Goal: Transaction & Acquisition: Purchase product/service

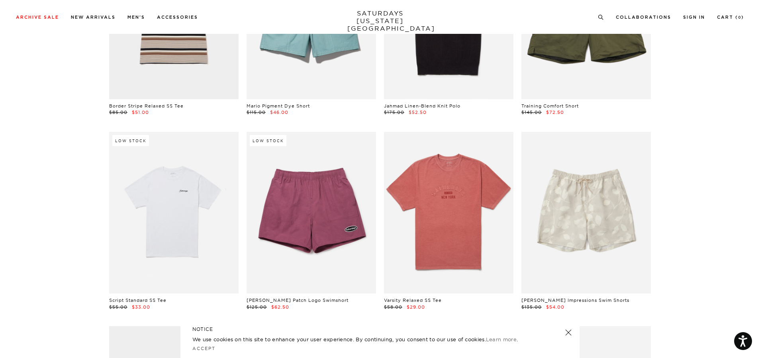
scroll to position [1314, 0]
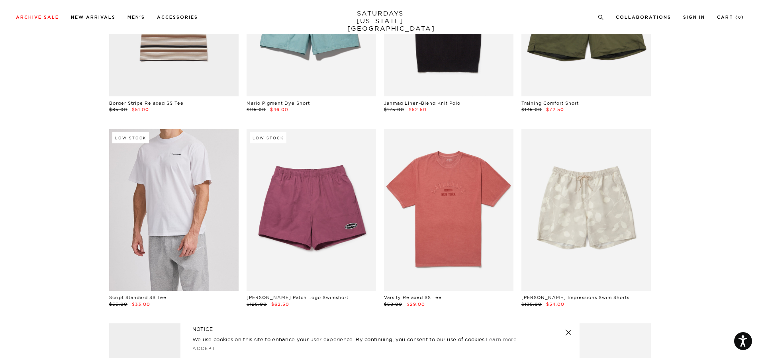
click at [170, 202] on link at bounding box center [173, 210] width 129 height 162
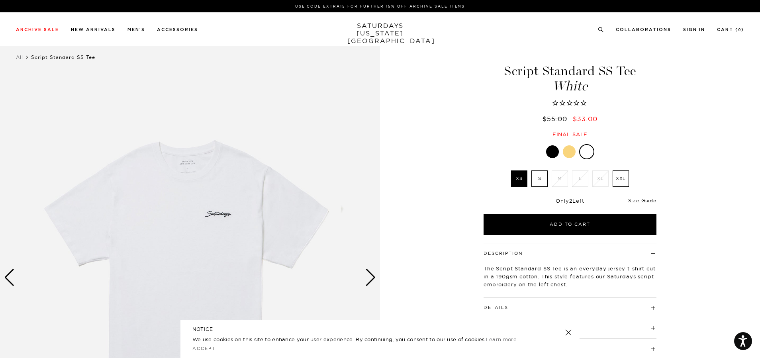
click at [362, 271] on img at bounding box center [190, 277] width 380 height 475
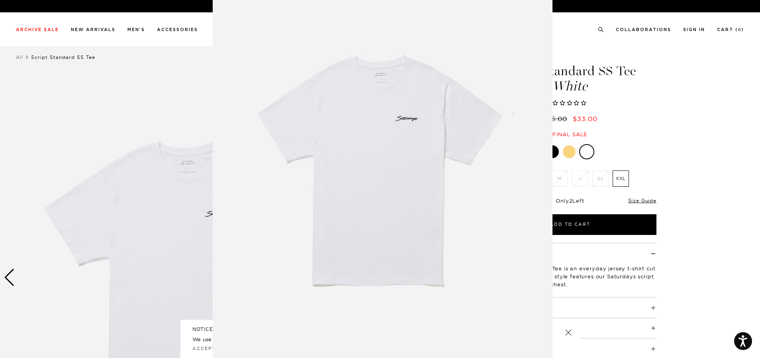
scroll to position [31, 0]
click at [369, 275] on img at bounding box center [383, 173] width 340 height 408
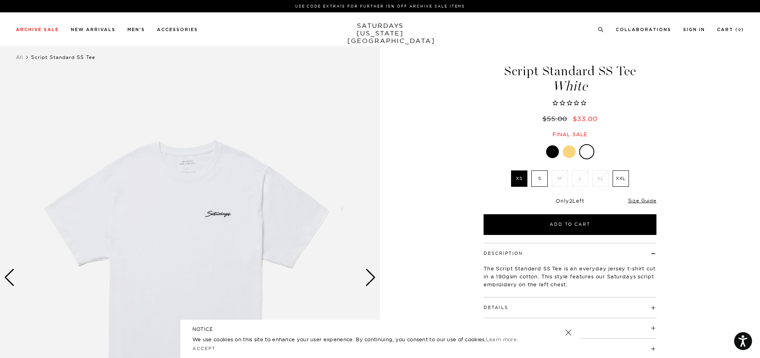
scroll to position [0, 0]
click at [369, 275] on div "Next slide" at bounding box center [370, 278] width 11 height 18
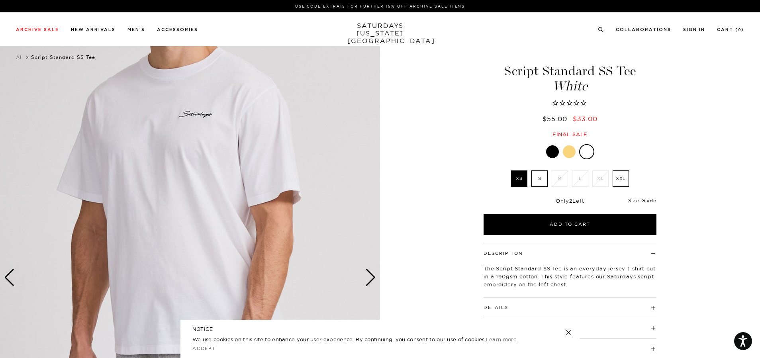
click at [369, 275] on div "Next slide" at bounding box center [370, 278] width 11 height 18
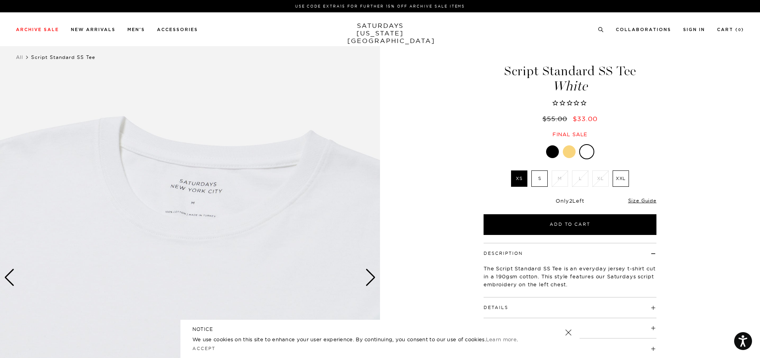
click at [369, 275] on div "Next slide" at bounding box center [370, 278] width 11 height 18
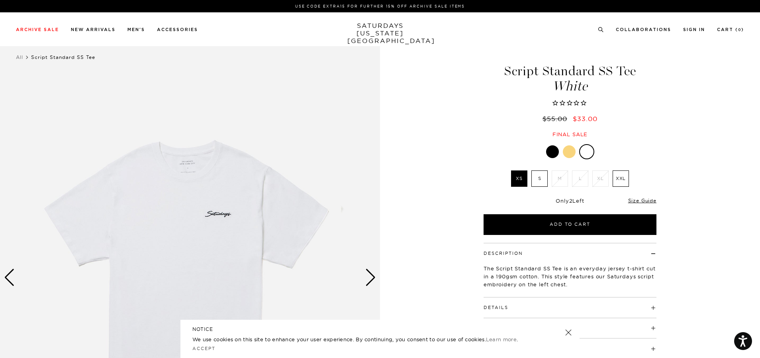
click at [369, 275] on div "Next slide" at bounding box center [370, 278] width 11 height 18
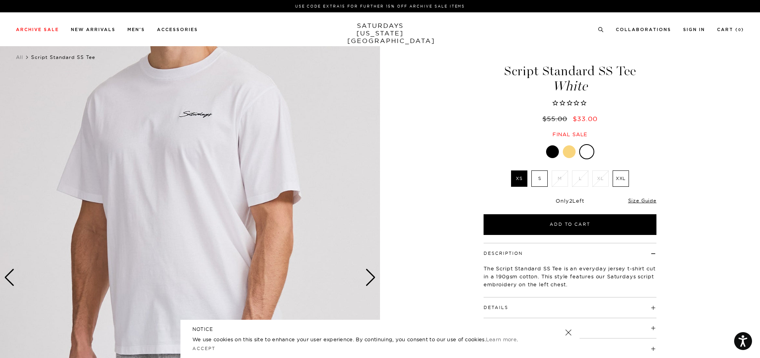
click at [369, 275] on div "Next slide" at bounding box center [370, 278] width 11 height 18
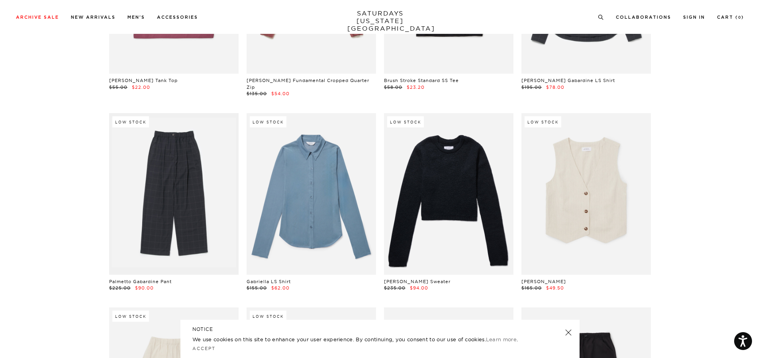
scroll to position [17237, 0]
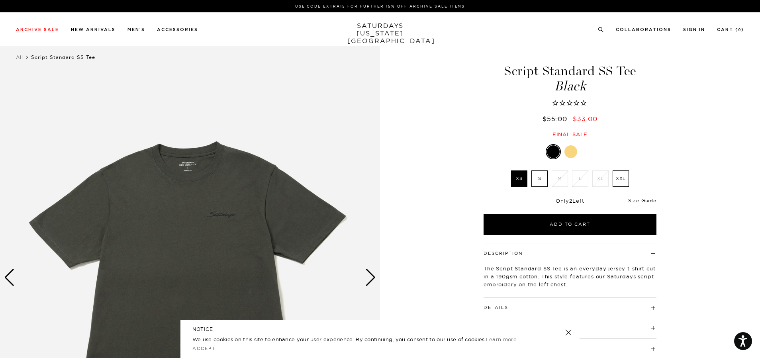
click at [365, 279] on div "1 / 1" at bounding box center [190, 277] width 380 height 475
click at [366, 279] on div "Next slide" at bounding box center [370, 278] width 11 height 18
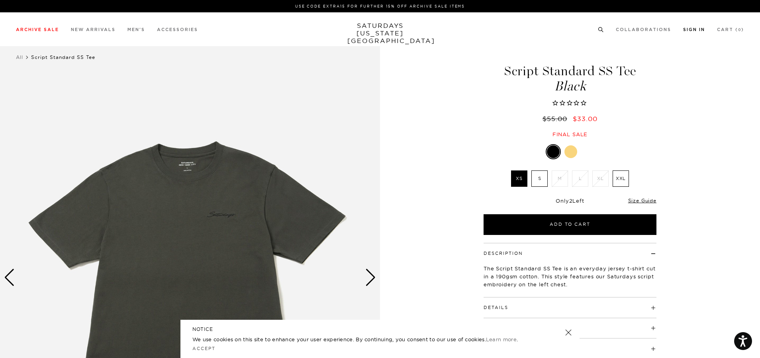
click at [703, 27] on link "Sign In" at bounding box center [694, 29] width 22 height 4
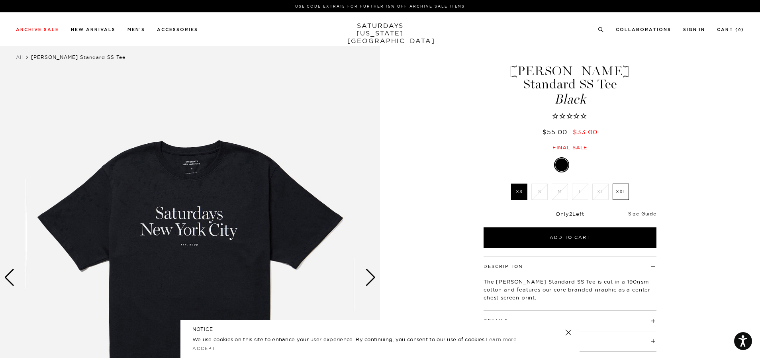
click at [368, 279] on div "Next slide" at bounding box center [370, 278] width 11 height 18
click at [372, 278] on div "Next slide" at bounding box center [370, 278] width 11 height 18
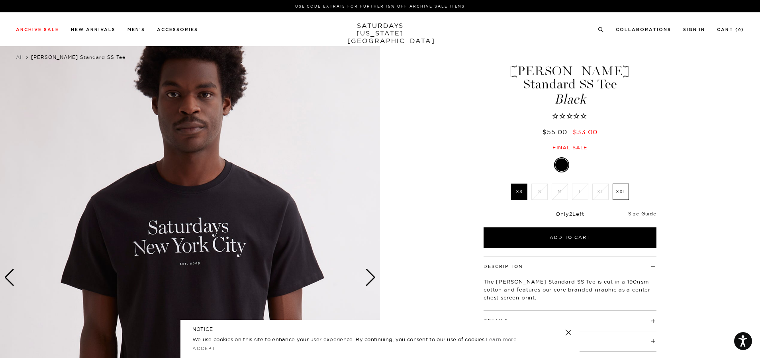
click at [369, 275] on div "Next slide" at bounding box center [370, 278] width 11 height 18
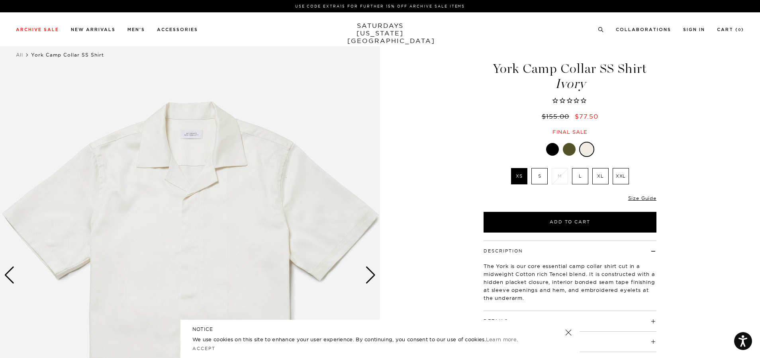
scroll to position [80, 0]
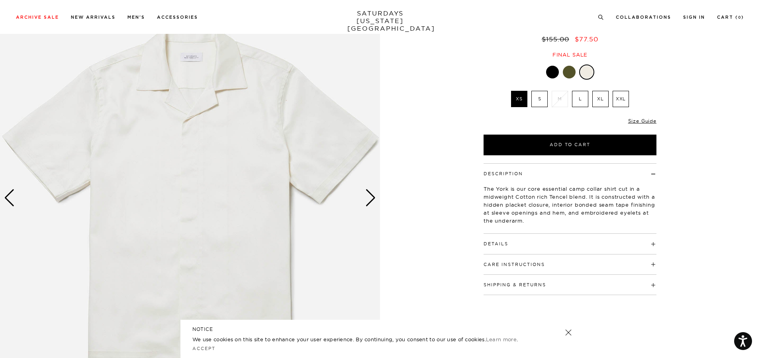
click at [371, 199] on div "Next slide" at bounding box center [370, 198] width 11 height 18
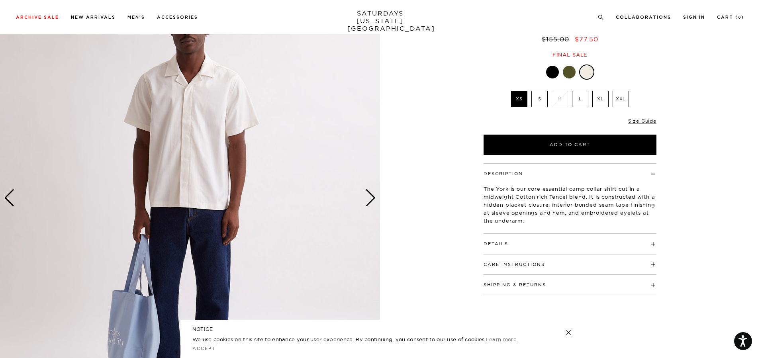
click at [371, 199] on div "Next slide" at bounding box center [370, 198] width 11 height 18
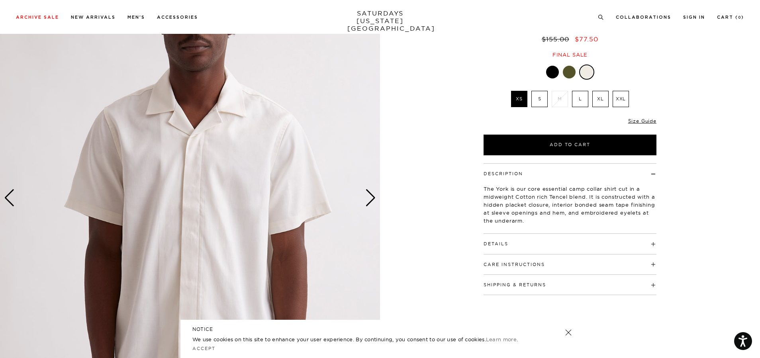
click at [371, 199] on div "Next slide" at bounding box center [370, 198] width 11 height 18
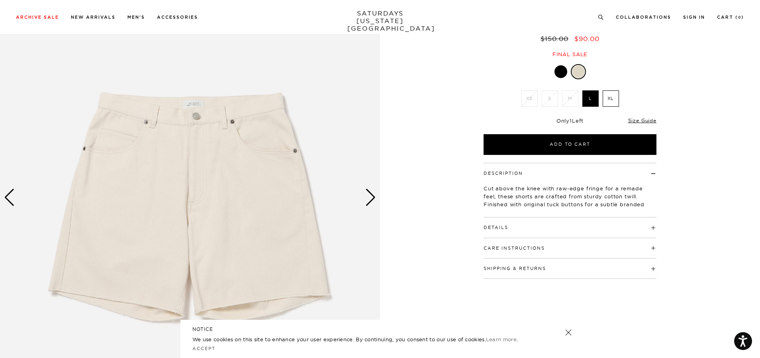
scroll to position [80, 0]
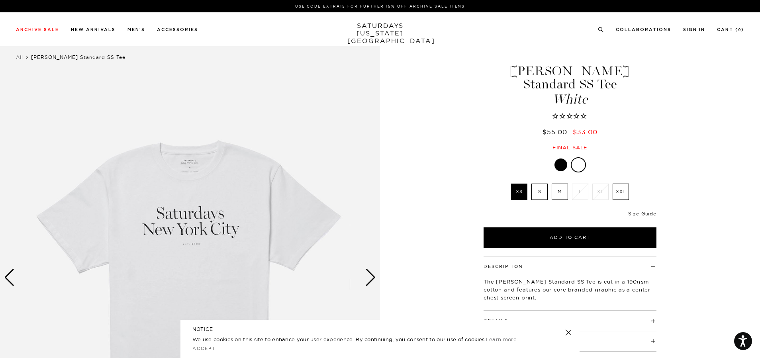
click at [369, 279] on div "Next slide" at bounding box center [370, 278] width 11 height 18
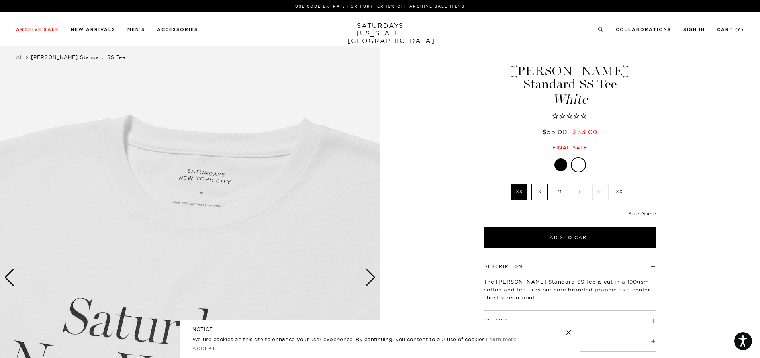
click at [369, 279] on div "Next slide" at bounding box center [370, 278] width 11 height 18
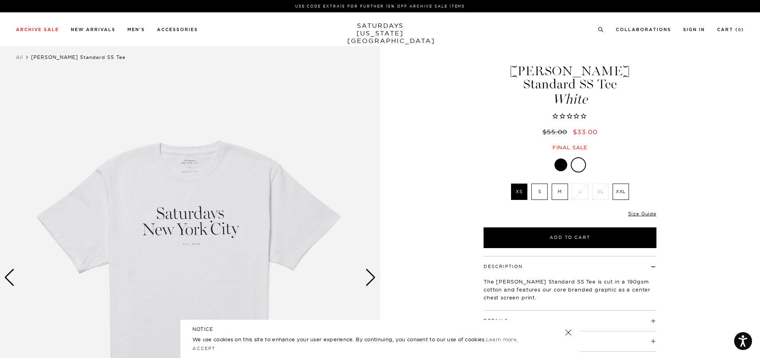
click at [369, 279] on div "Next slide" at bounding box center [370, 278] width 11 height 18
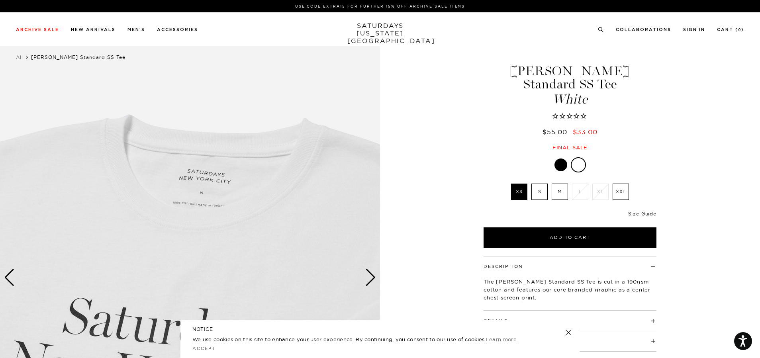
click at [369, 279] on div "Next slide" at bounding box center [370, 278] width 11 height 18
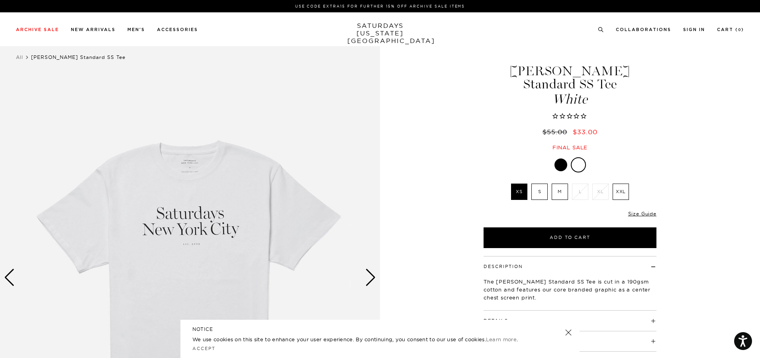
click at [369, 279] on div "Next slide" at bounding box center [370, 278] width 11 height 18
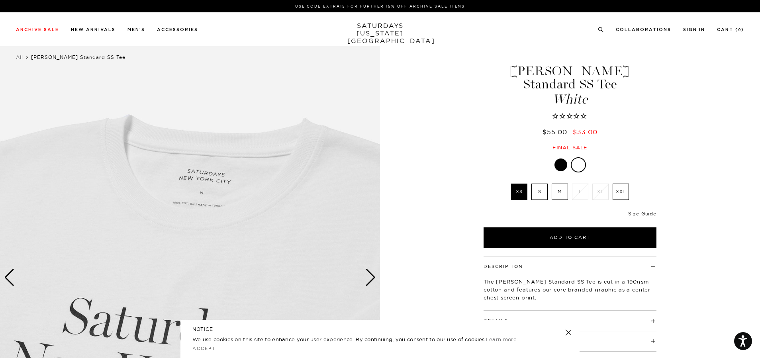
click at [369, 279] on div "Next slide" at bounding box center [370, 278] width 11 height 18
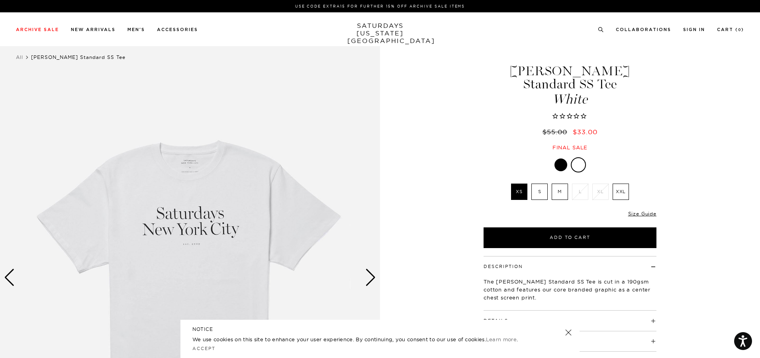
click at [369, 279] on div "Next slide" at bounding box center [370, 278] width 11 height 18
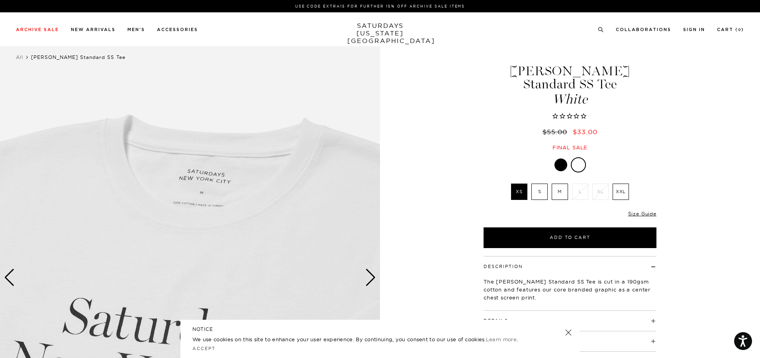
click at [369, 279] on div "Next slide" at bounding box center [370, 278] width 11 height 18
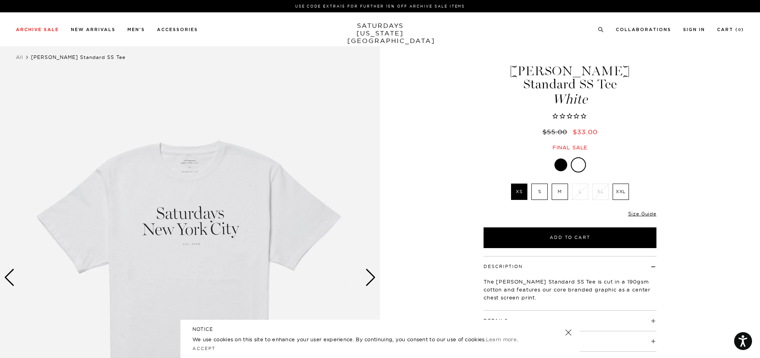
click at [369, 279] on div "Next slide" at bounding box center [370, 278] width 11 height 18
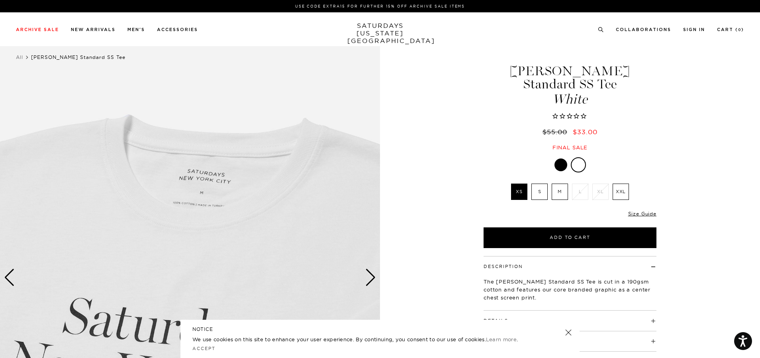
click at [538, 184] on label "S" at bounding box center [539, 192] width 16 height 16
click at [0, 0] on input "S" at bounding box center [0, 0] width 0 height 0
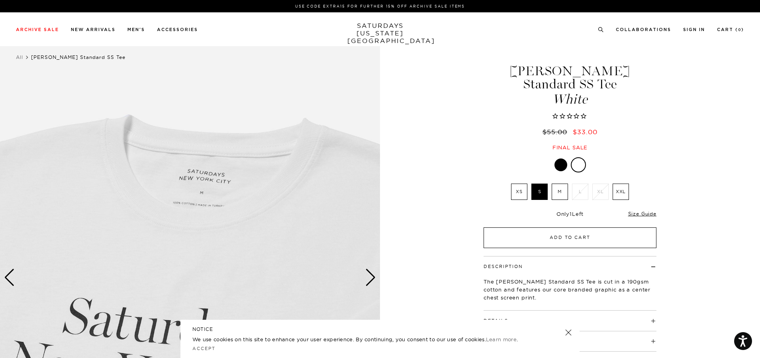
click at [553, 227] on button "Add to Cart" at bounding box center [569, 237] width 173 height 21
click at [548, 227] on button "Add to Cart" at bounding box center [569, 237] width 173 height 21
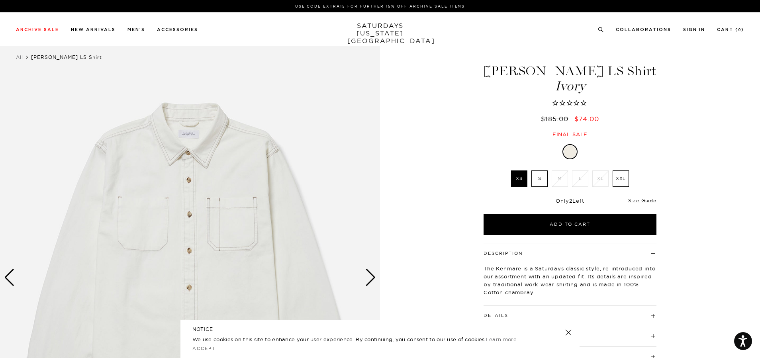
click at [361, 289] on img at bounding box center [190, 277] width 380 height 475
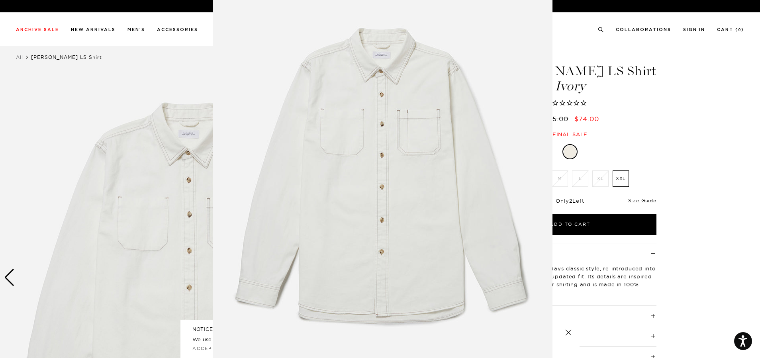
click at [368, 282] on img at bounding box center [383, 179] width 340 height 408
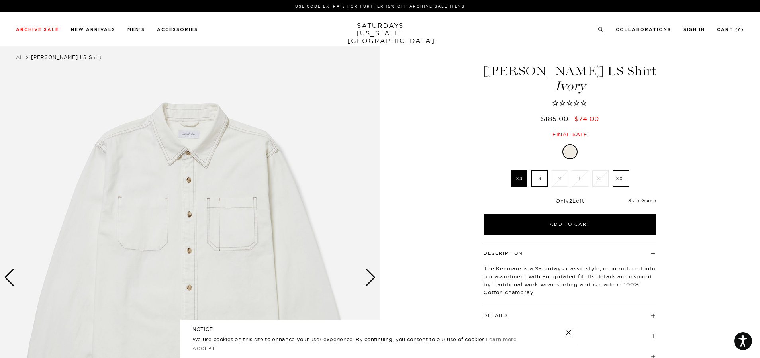
click at [370, 277] on div "Next slide" at bounding box center [370, 278] width 11 height 18
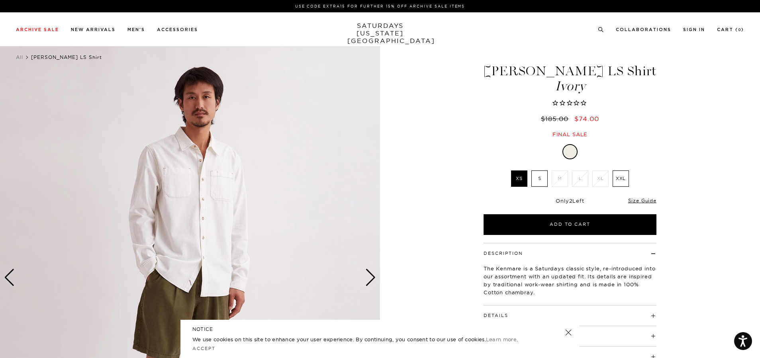
click at [370, 277] on div "Next slide" at bounding box center [370, 278] width 11 height 18
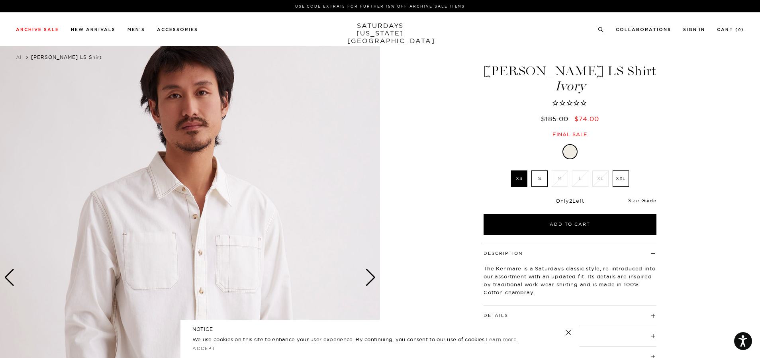
click at [370, 277] on div "Next slide" at bounding box center [370, 278] width 11 height 18
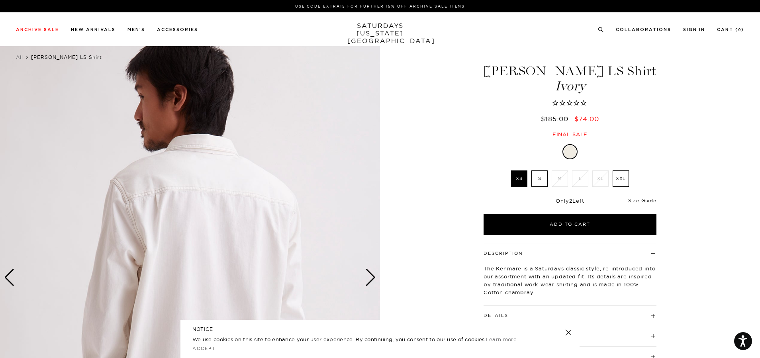
click at [370, 277] on div "Next slide" at bounding box center [370, 278] width 11 height 18
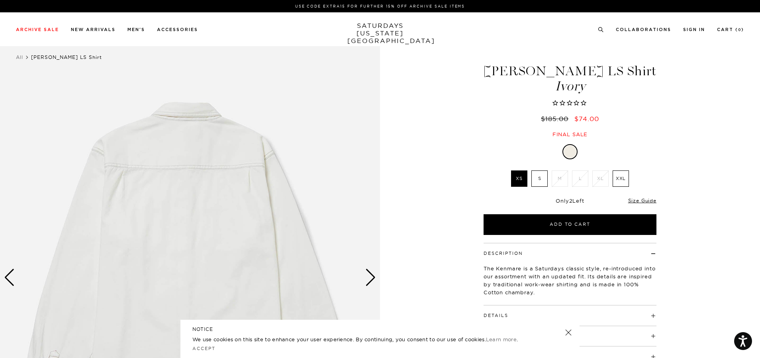
click at [370, 277] on div "Next slide" at bounding box center [370, 278] width 11 height 18
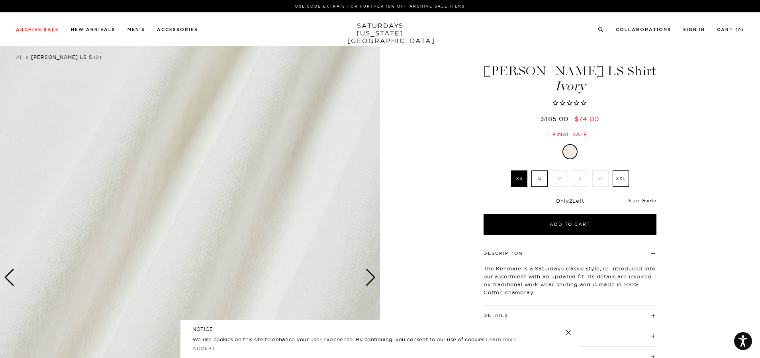
click at [370, 277] on div "Next slide" at bounding box center [370, 278] width 11 height 18
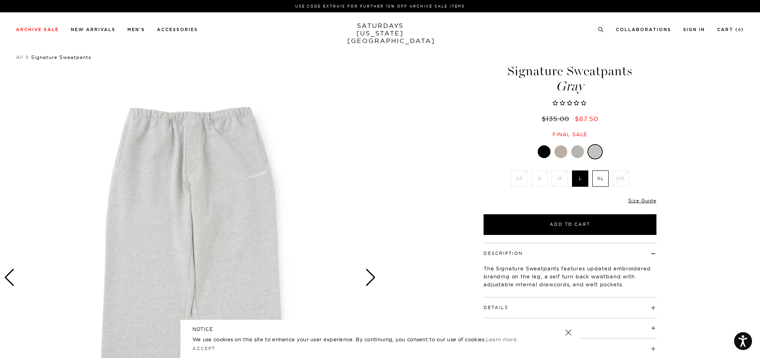
click at [543, 147] on div at bounding box center [543, 151] width 13 height 13
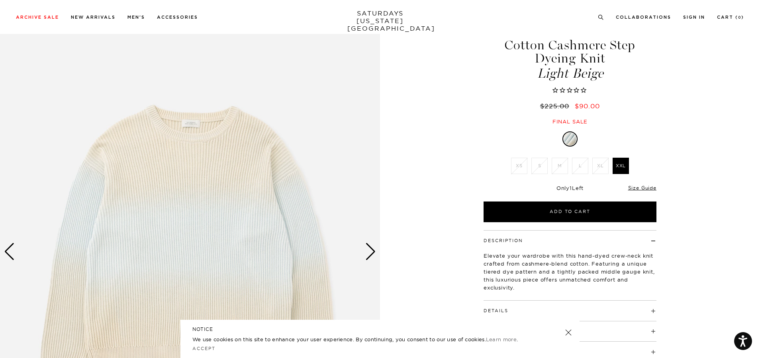
scroll to position [40, 0]
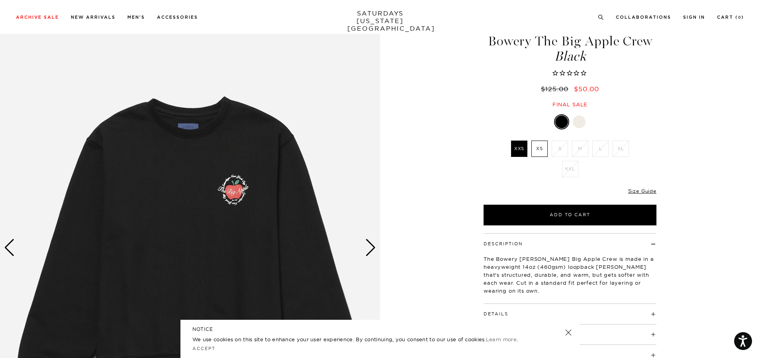
scroll to position [80, 0]
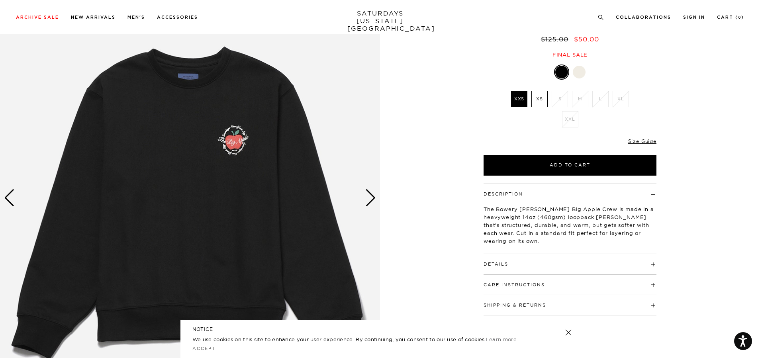
click at [369, 196] on div "Next slide" at bounding box center [370, 198] width 11 height 18
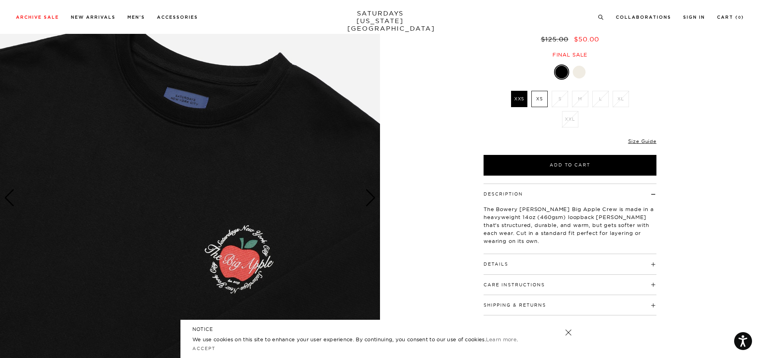
click at [369, 196] on div "Next slide" at bounding box center [370, 198] width 11 height 18
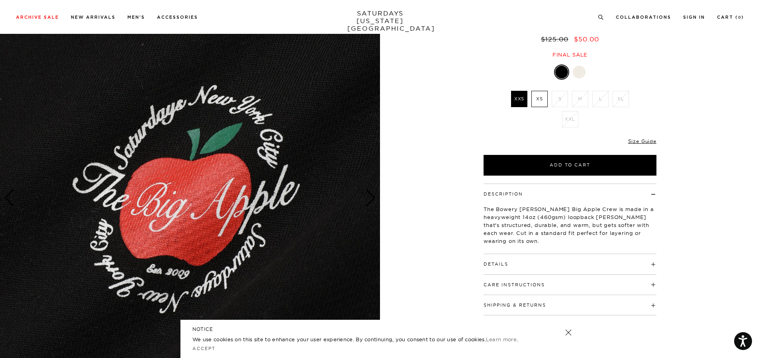
click at [369, 196] on div "Next slide" at bounding box center [370, 198] width 11 height 18
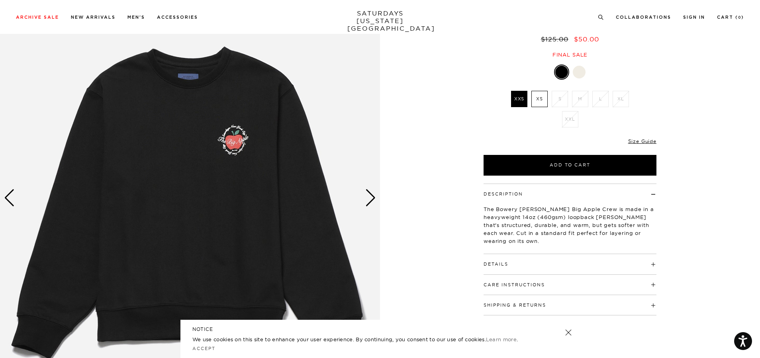
click at [369, 196] on div "Next slide" at bounding box center [370, 198] width 11 height 18
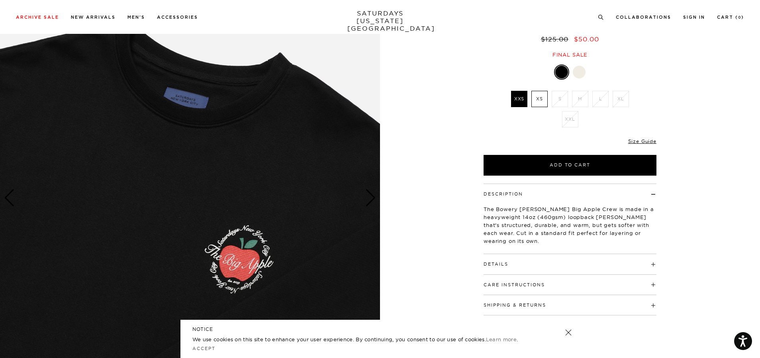
click at [369, 196] on div "Next slide" at bounding box center [370, 198] width 11 height 18
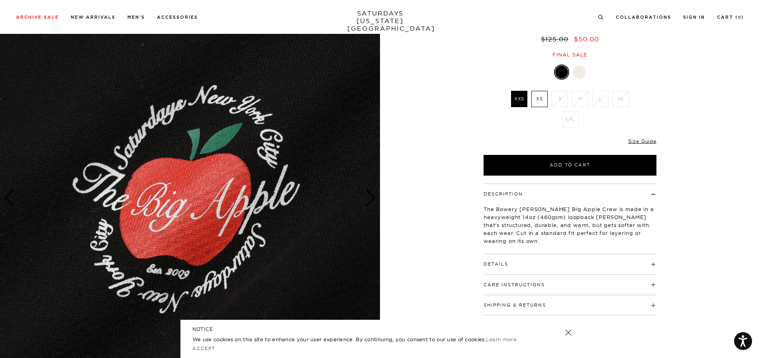
click at [369, 196] on div "Next slide" at bounding box center [370, 198] width 11 height 18
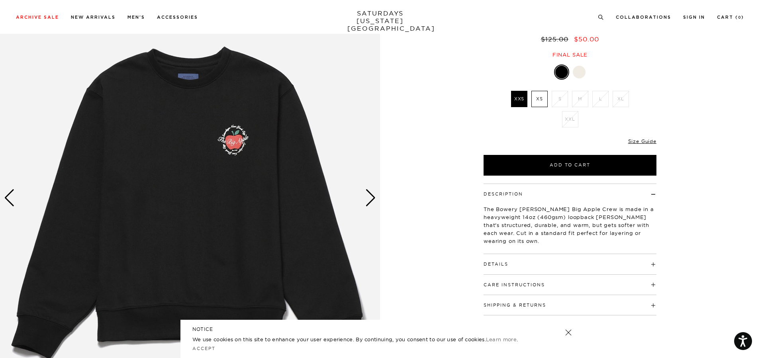
click at [369, 196] on div "Next slide" at bounding box center [370, 198] width 11 height 18
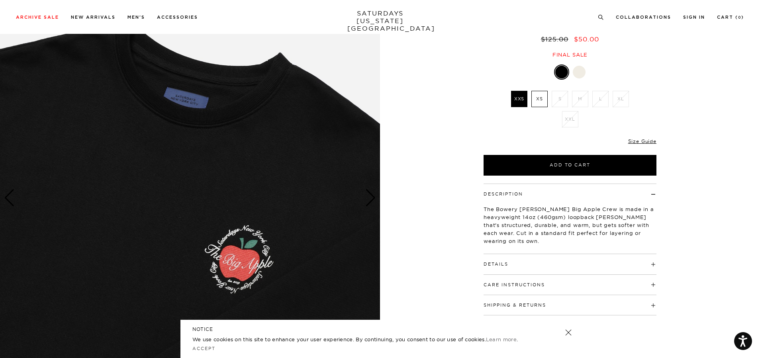
click at [369, 196] on div "Next slide" at bounding box center [370, 198] width 11 height 18
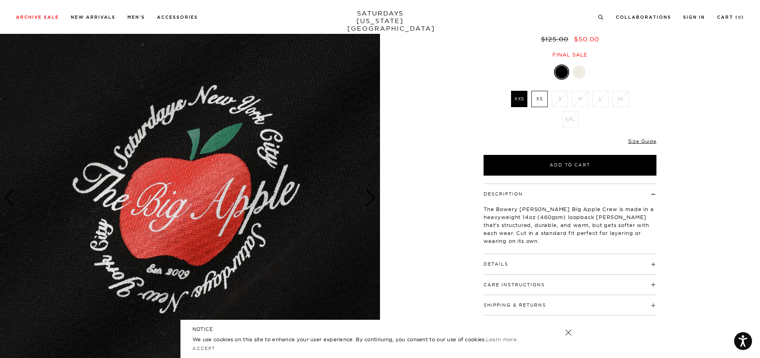
click at [369, 196] on div "Next slide" at bounding box center [370, 198] width 11 height 18
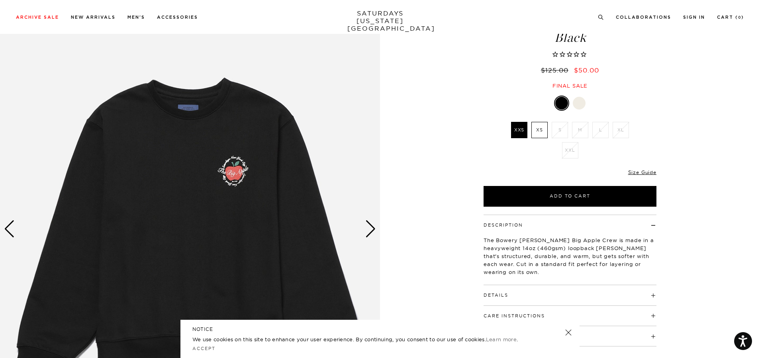
scroll to position [0, 0]
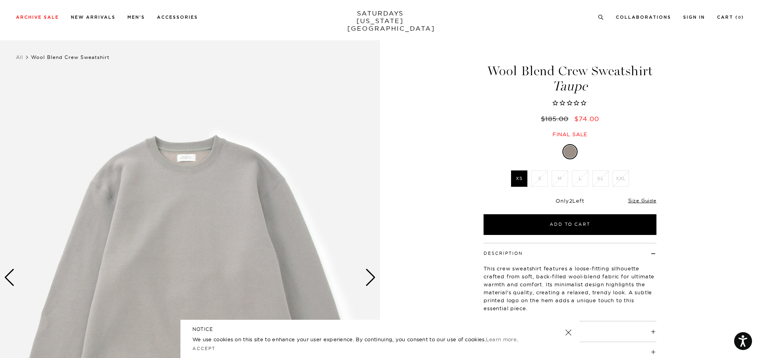
scroll to position [40, 0]
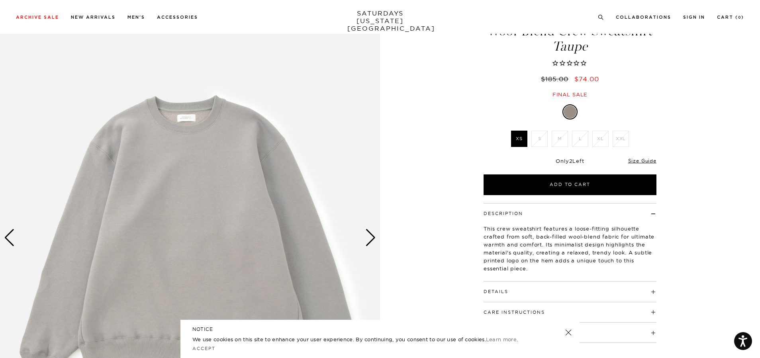
click at [371, 234] on div "Next slide" at bounding box center [370, 238] width 11 height 18
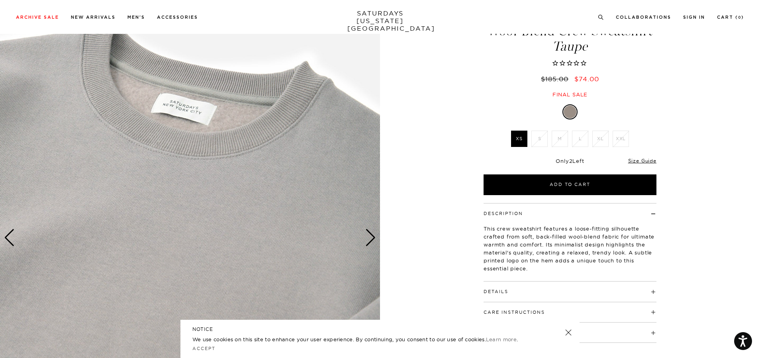
click at [371, 234] on div "Next slide" at bounding box center [370, 238] width 11 height 18
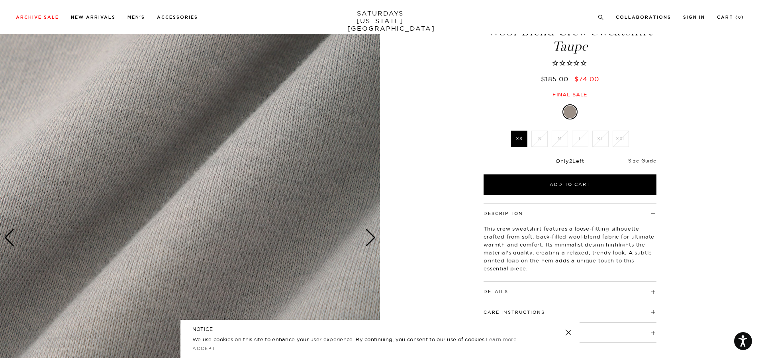
click at [371, 234] on div "Next slide" at bounding box center [370, 238] width 11 height 18
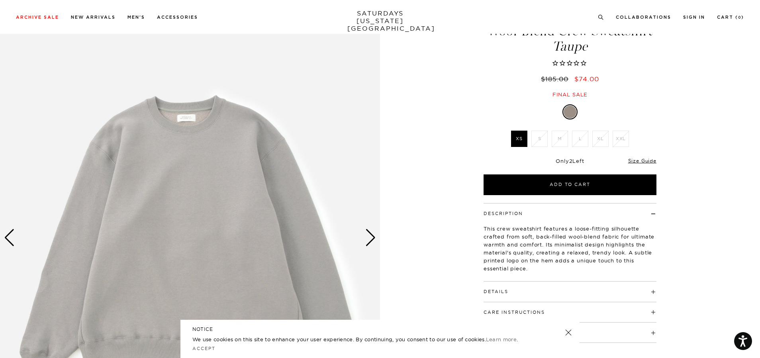
click at [371, 234] on div "Next slide" at bounding box center [370, 238] width 11 height 18
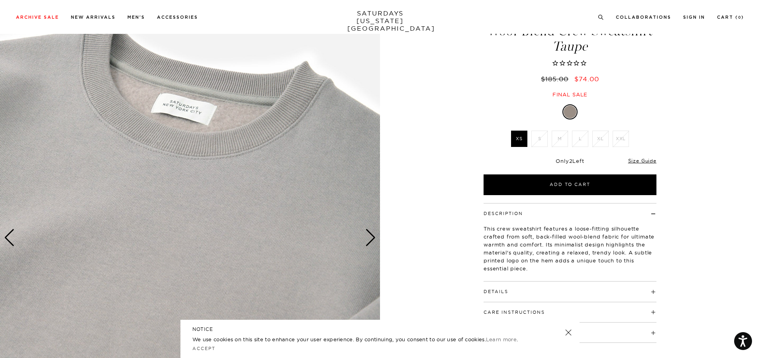
click at [371, 234] on div "Next slide" at bounding box center [370, 238] width 11 height 18
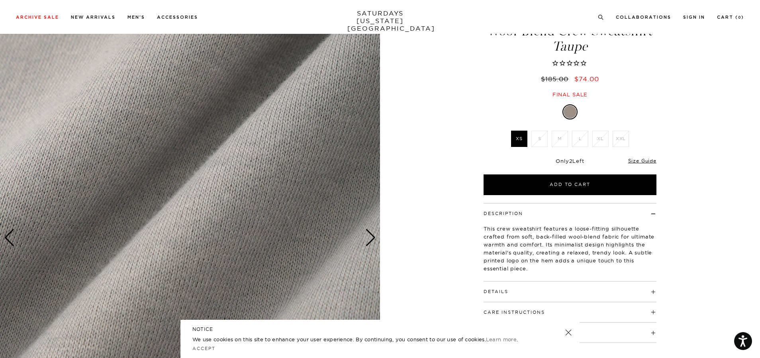
click at [371, 234] on div "Next slide" at bounding box center [370, 238] width 11 height 18
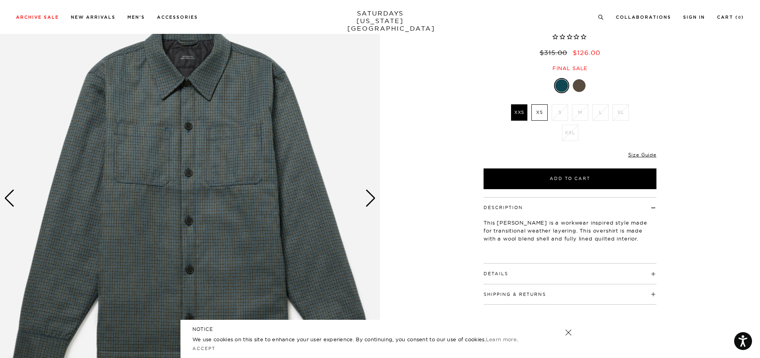
scroll to position [80, 0]
click at [370, 193] on div "Next slide" at bounding box center [370, 198] width 11 height 18
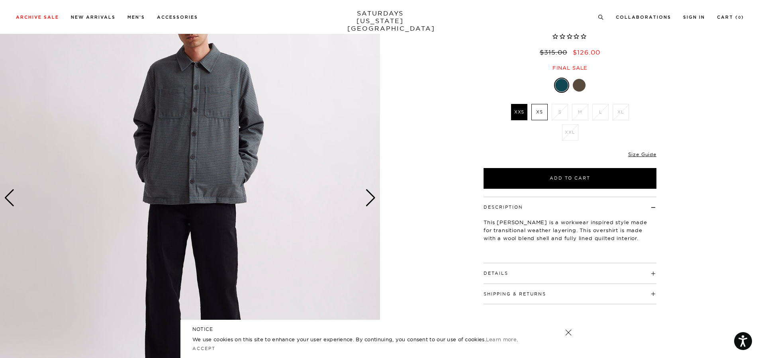
click at [370, 193] on div "Next slide" at bounding box center [370, 198] width 11 height 18
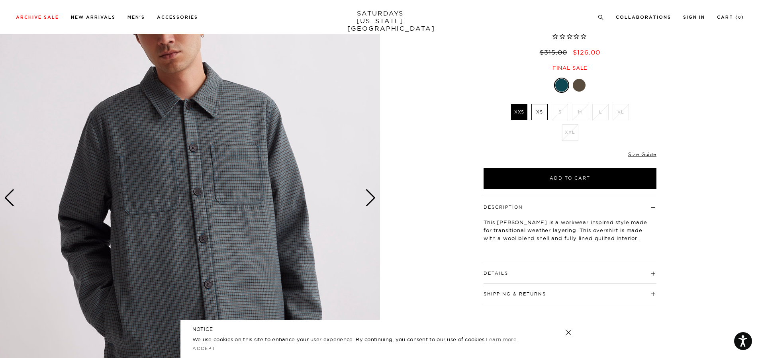
click at [369, 197] on div "Next slide" at bounding box center [370, 198] width 11 height 18
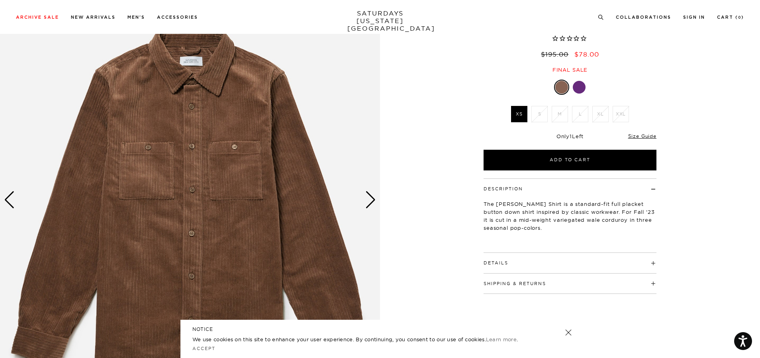
scroll to position [80, 0]
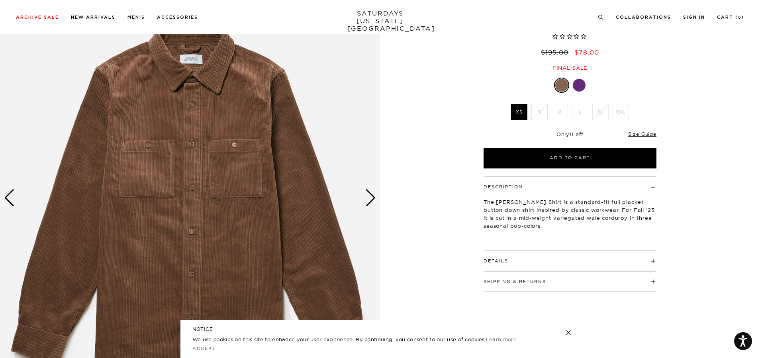
click at [371, 196] on div "Next slide" at bounding box center [370, 198] width 11 height 18
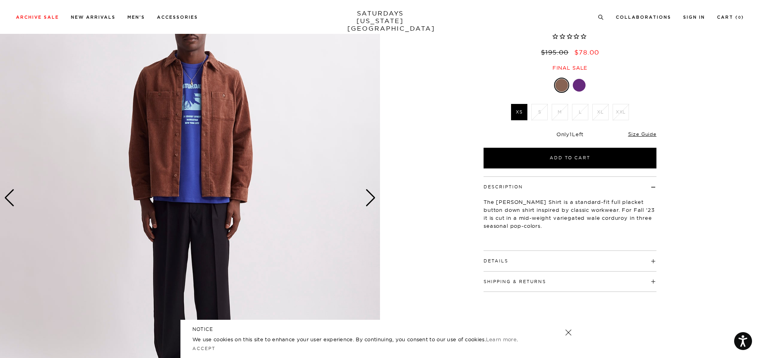
click at [371, 196] on div "Next slide" at bounding box center [370, 198] width 11 height 18
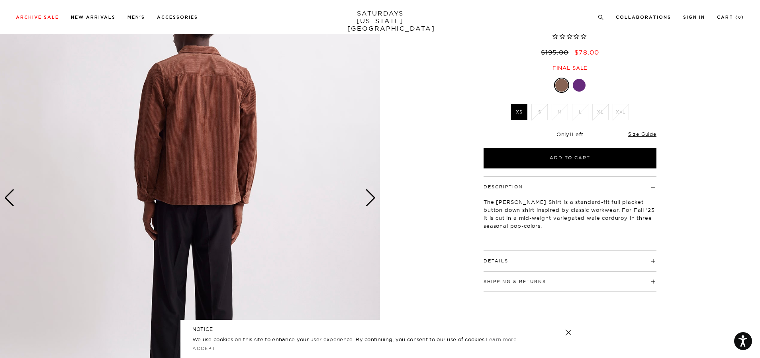
click at [525, 256] on h4 "Details" at bounding box center [569, 257] width 173 height 13
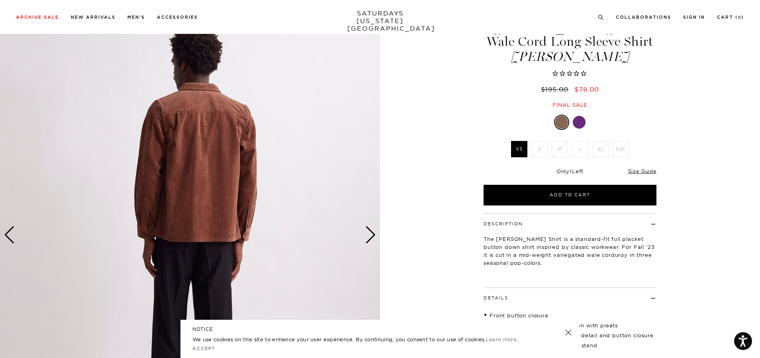
scroll to position [40, 0]
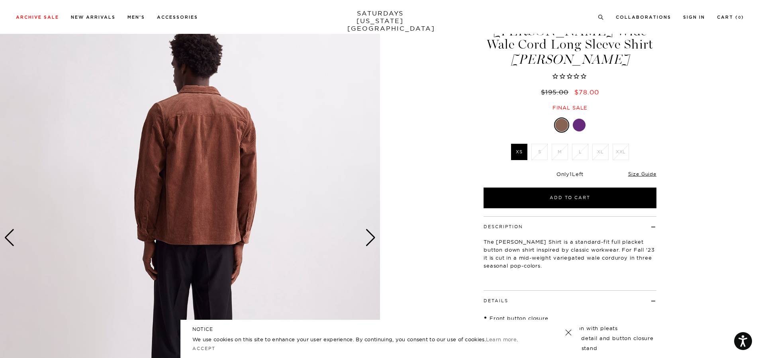
click at [367, 237] on div "Next slide" at bounding box center [370, 238] width 11 height 18
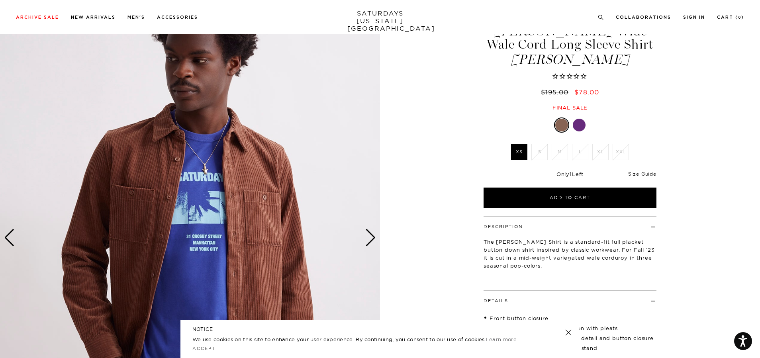
click at [640, 172] on link "Size Guide" at bounding box center [642, 174] width 28 height 6
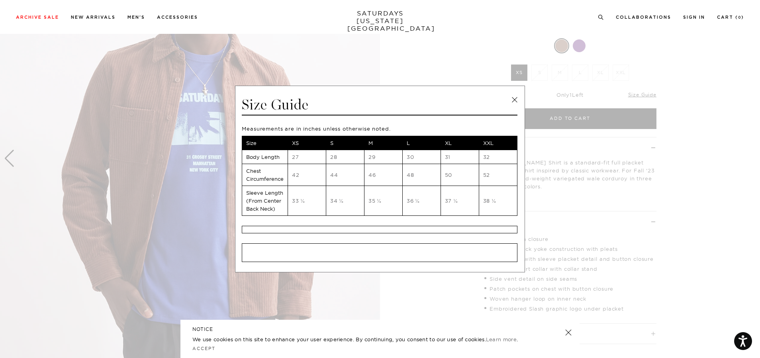
scroll to position [119, 0]
click at [269, 178] on td "Chest Circumference" at bounding box center [265, 175] width 46 height 22
click at [514, 98] on link at bounding box center [514, 100] width 12 height 12
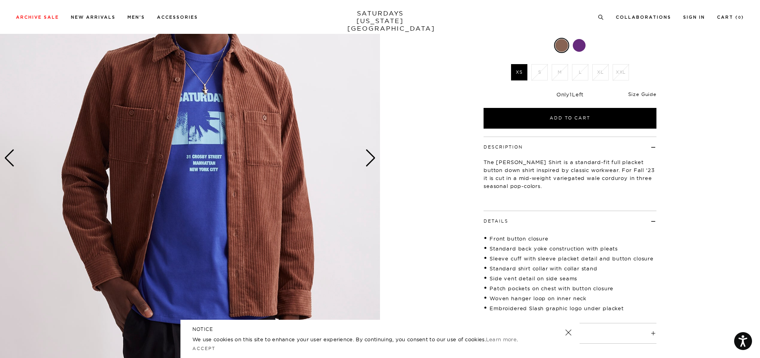
click at [643, 96] on link "Size Guide" at bounding box center [642, 94] width 28 height 6
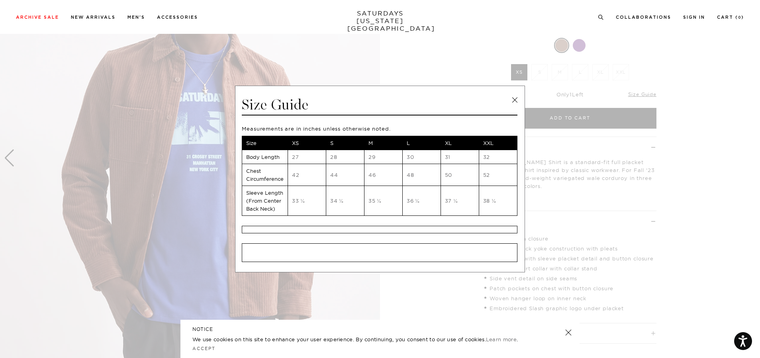
click at [514, 101] on link at bounding box center [514, 100] width 12 height 12
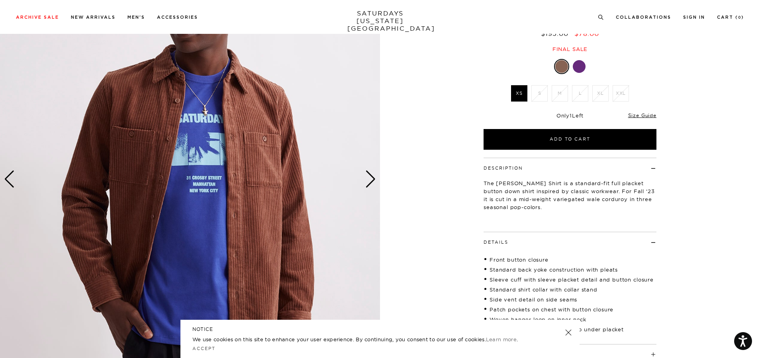
scroll to position [80, 0]
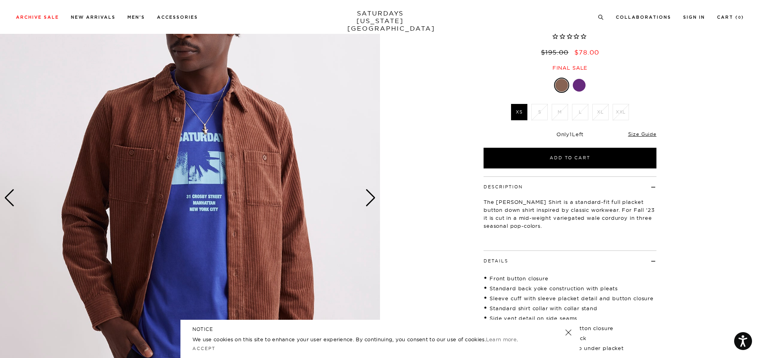
click at [369, 197] on div "Next slide" at bounding box center [370, 198] width 11 height 18
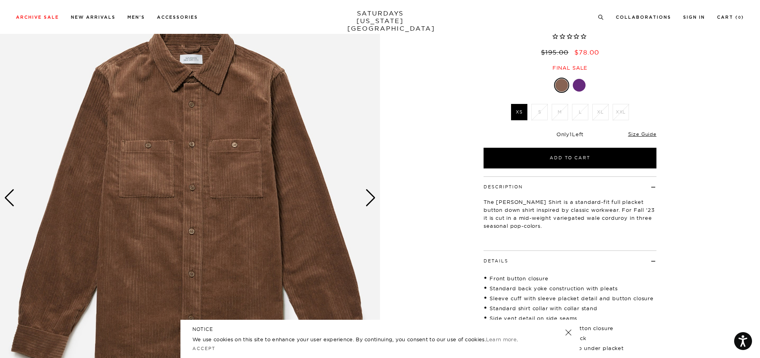
click at [369, 197] on div "Next slide" at bounding box center [370, 198] width 11 height 18
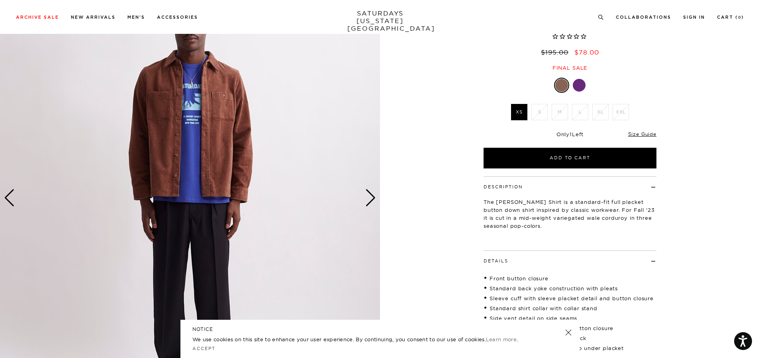
click at [369, 197] on div "Next slide" at bounding box center [370, 198] width 11 height 18
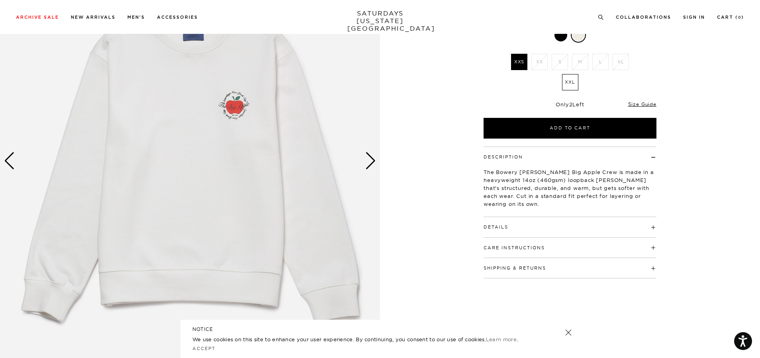
scroll to position [119, 0]
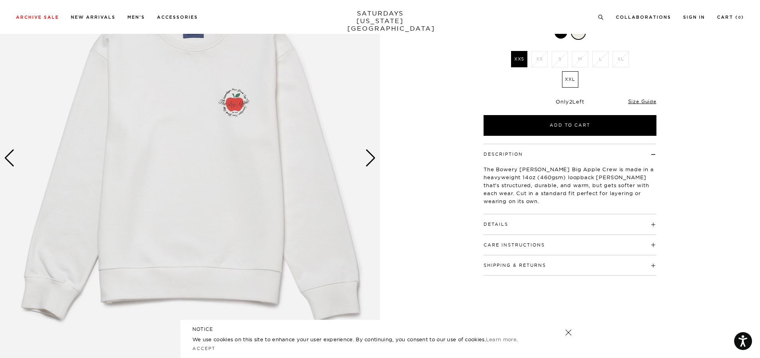
click at [371, 152] on div "Next slide" at bounding box center [370, 158] width 11 height 18
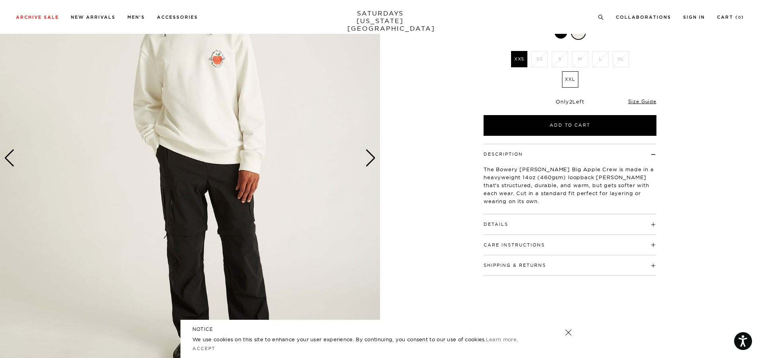
click at [371, 152] on div "Next slide" at bounding box center [370, 158] width 11 height 18
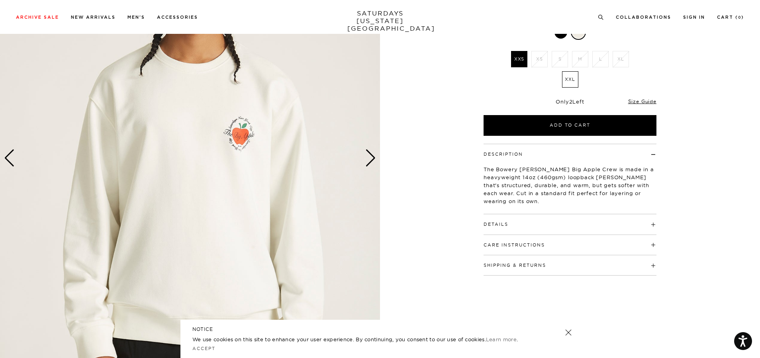
click at [371, 152] on div "Next slide" at bounding box center [370, 158] width 11 height 18
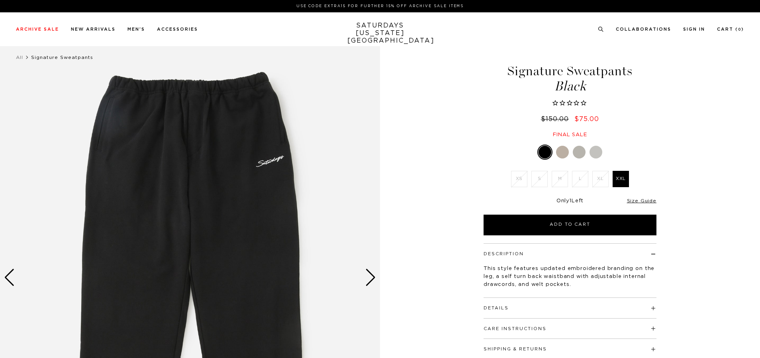
click at [562, 150] on div at bounding box center [562, 152] width 13 height 13
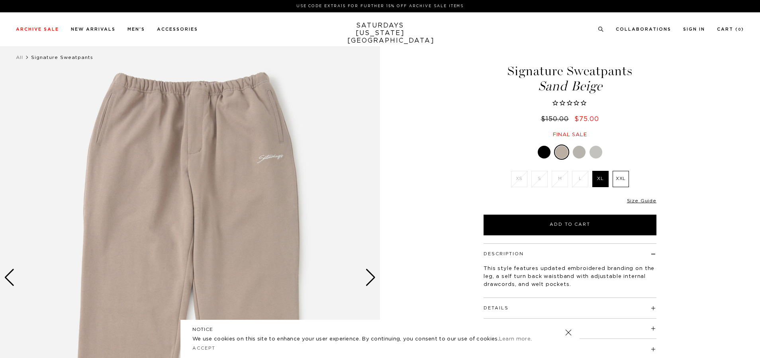
click at [580, 154] on div at bounding box center [578, 152] width 13 height 13
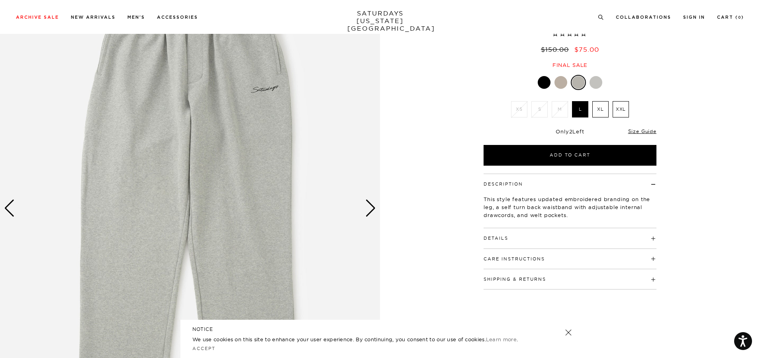
scroll to position [80, 0]
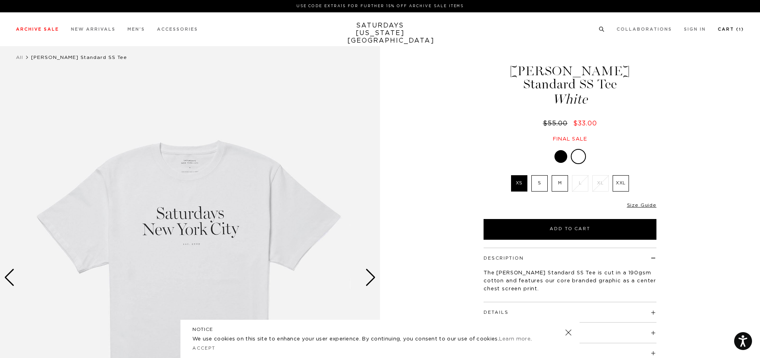
click at [736, 28] on link "Cart ( 1 )" at bounding box center [730, 29] width 26 height 4
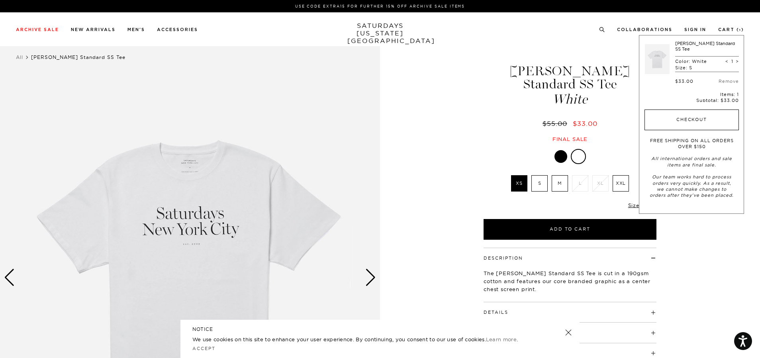
click at [697, 115] on button "Checkout" at bounding box center [691, 119] width 94 height 21
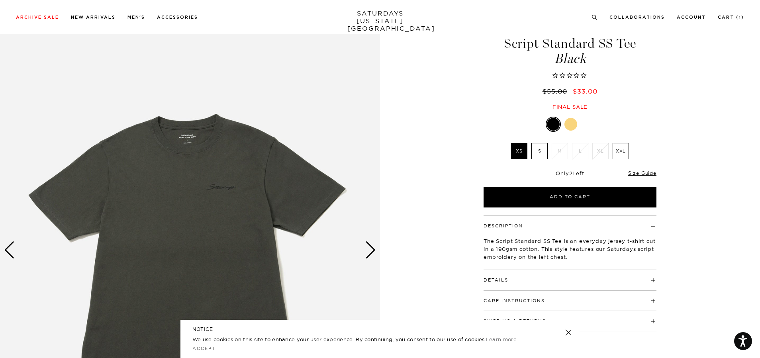
scroll to position [80, 0]
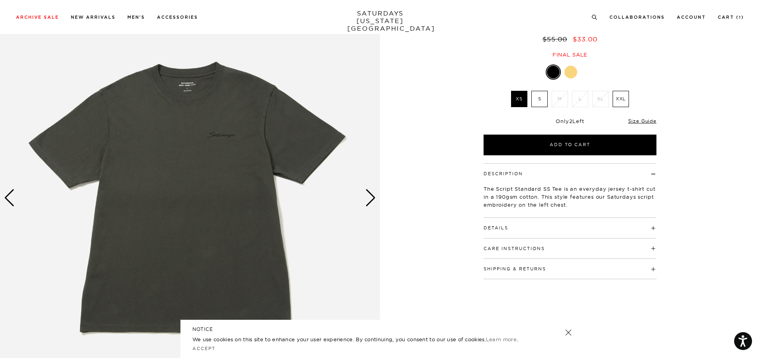
click at [373, 190] on div "Next slide" at bounding box center [370, 198] width 11 height 18
click at [371, 192] on div "Next slide" at bounding box center [370, 198] width 11 height 18
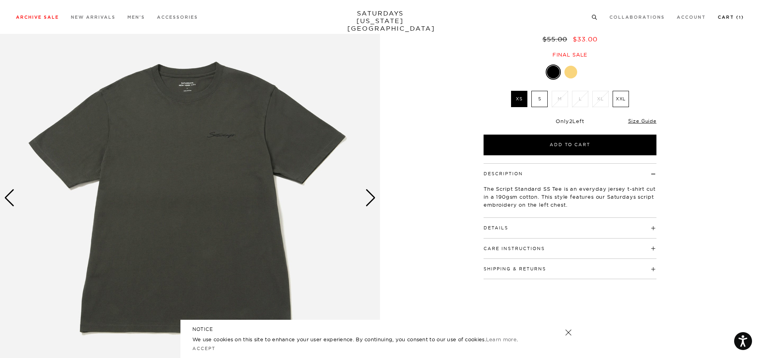
click at [729, 16] on link "Cart ( 1 )" at bounding box center [730, 17] width 26 height 4
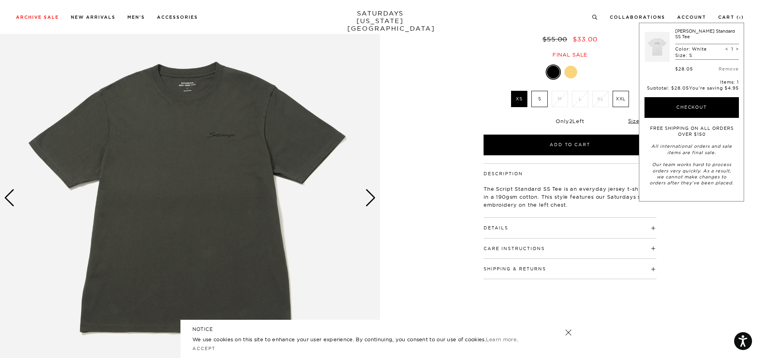
click at [668, 43] on link at bounding box center [657, 46] width 25 height 37
